Goal: Task Accomplishment & Management: Use online tool/utility

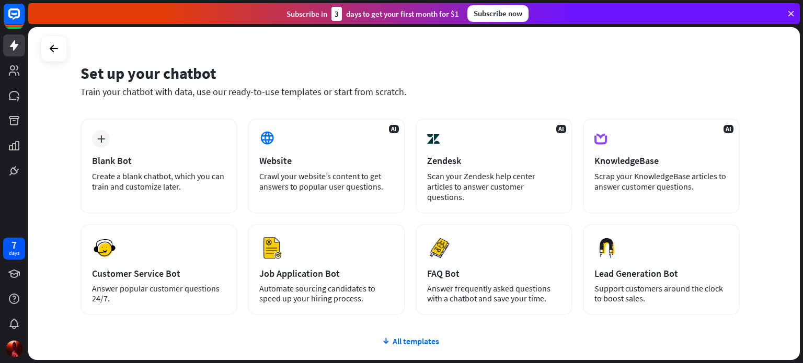
scroll to position [19, 0]
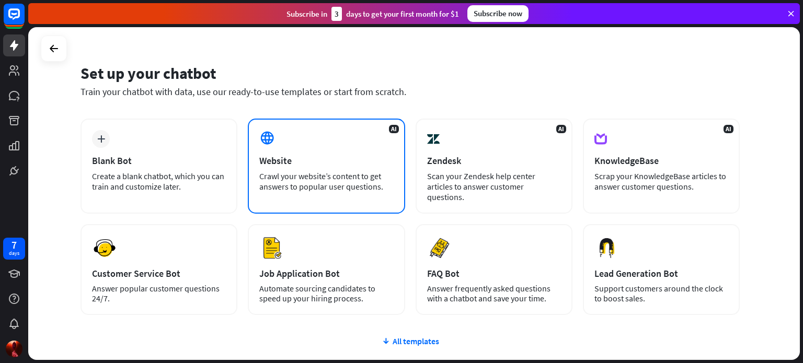
click at [360, 171] on div "Crawl your website’s content to get answers to popular user questions." at bounding box center [326, 181] width 134 height 21
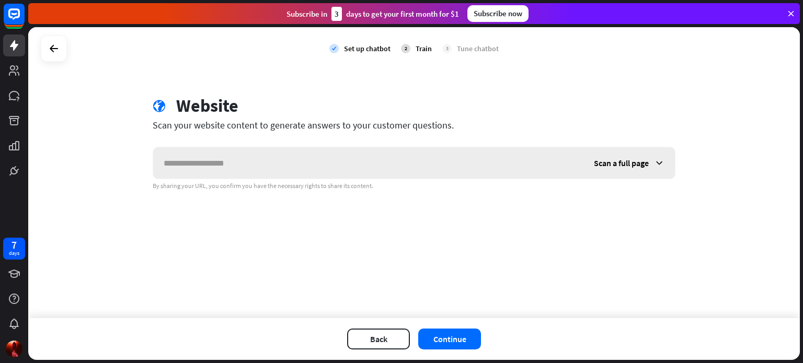
click at [625, 160] on span "Scan a full page" at bounding box center [621, 163] width 55 height 10
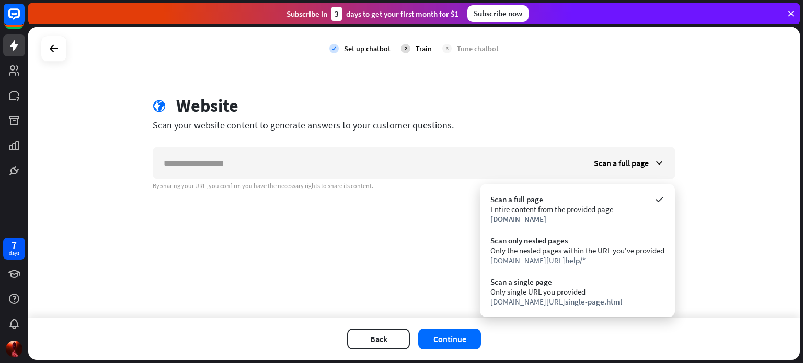
click at [428, 240] on div "check Set up chatbot 2 Train 3 Tune chatbot globe Website Scan your website con…" at bounding box center [414, 172] width 772 height 291
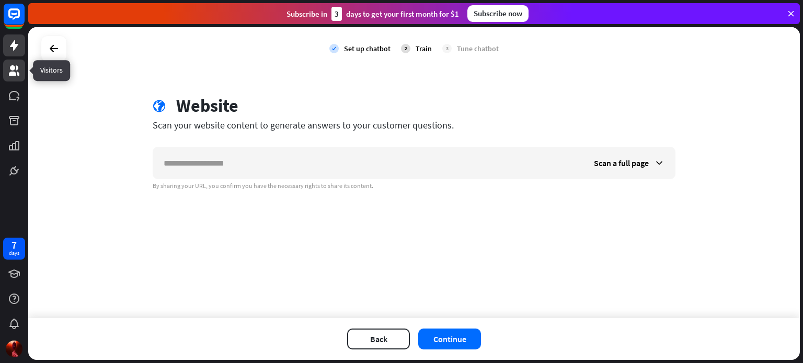
click at [16, 68] on icon at bounding box center [14, 70] width 10 height 10
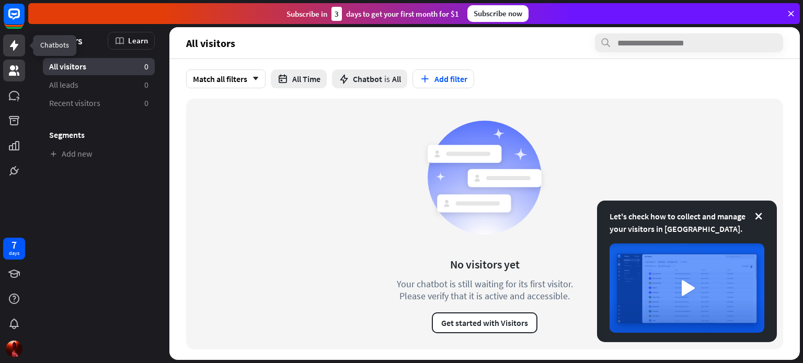
click at [16, 54] on link at bounding box center [14, 45] width 22 height 22
